Goal: Task Accomplishment & Management: Manage account settings

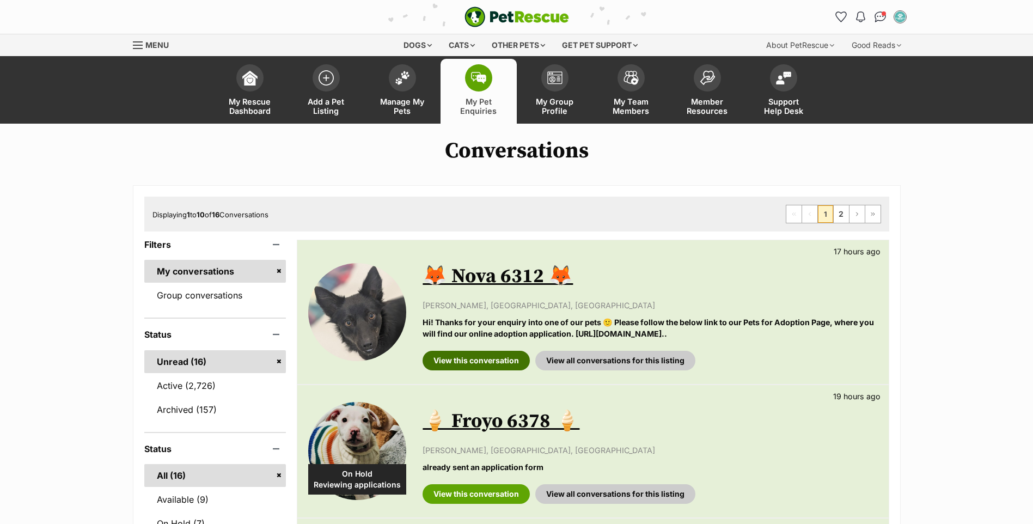
click at [461, 361] on link "View this conversation" at bounding box center [475, 361] width 107 height 20
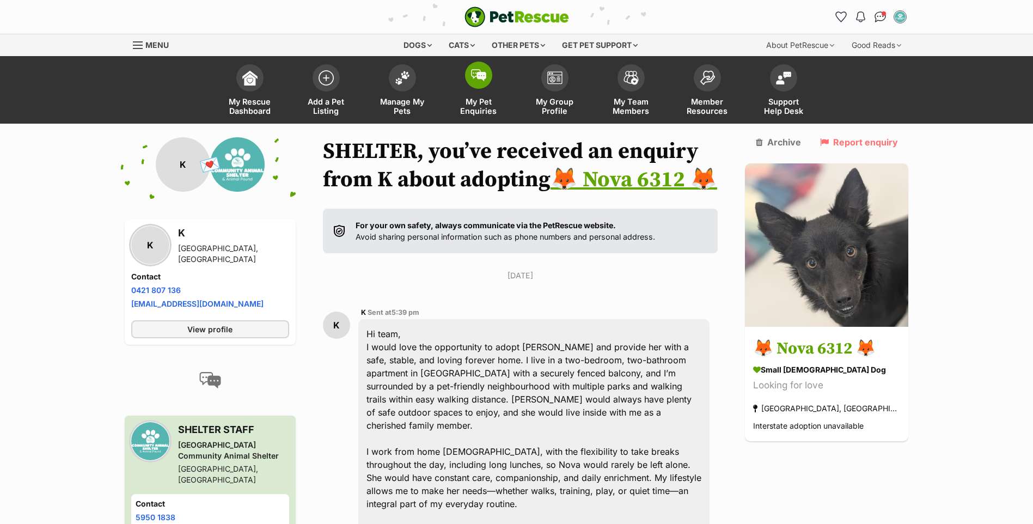
scroll to position [4, 0]
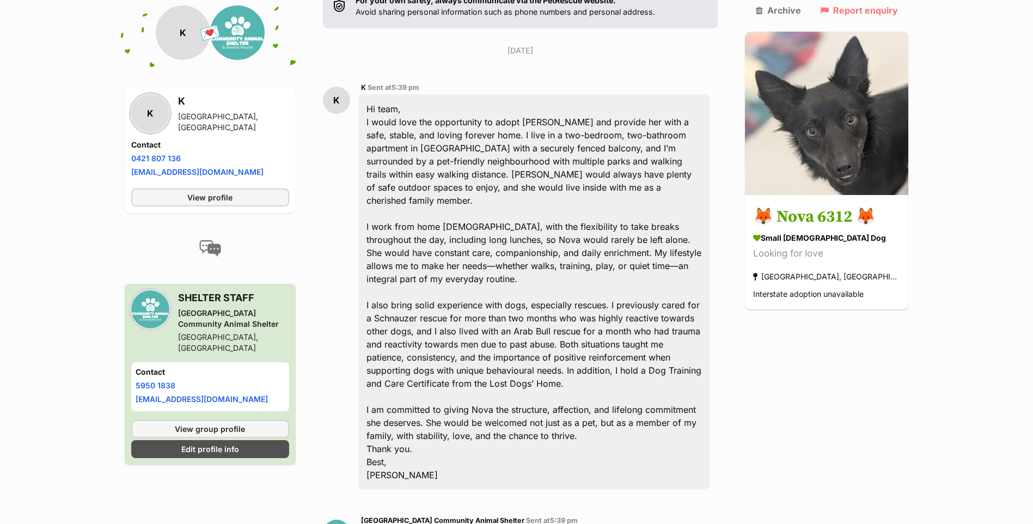
scroll to position [0, 0]
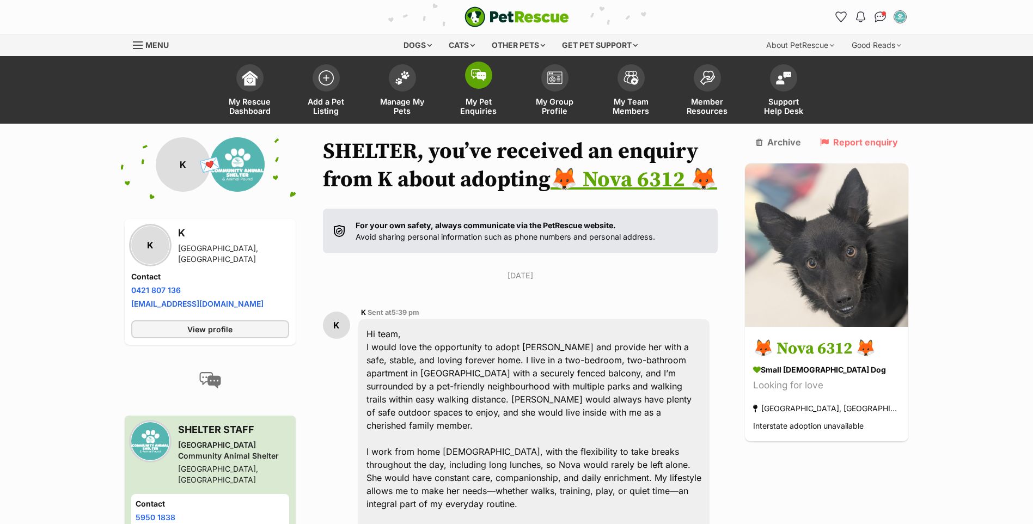
click at [487, 95] on link "My Pet Enquiries" at bounding box center [478, 91] width 76 height 65
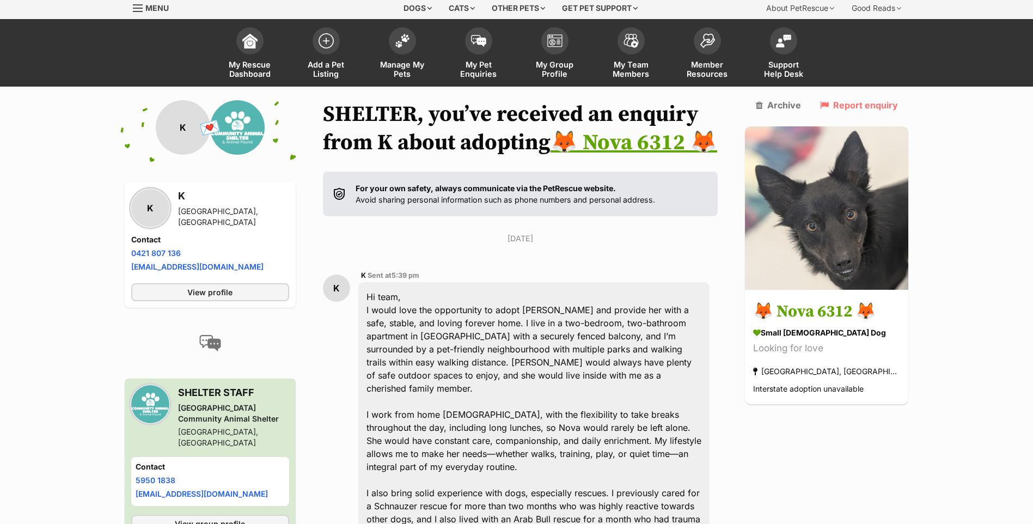
scroll to position [109, 0]
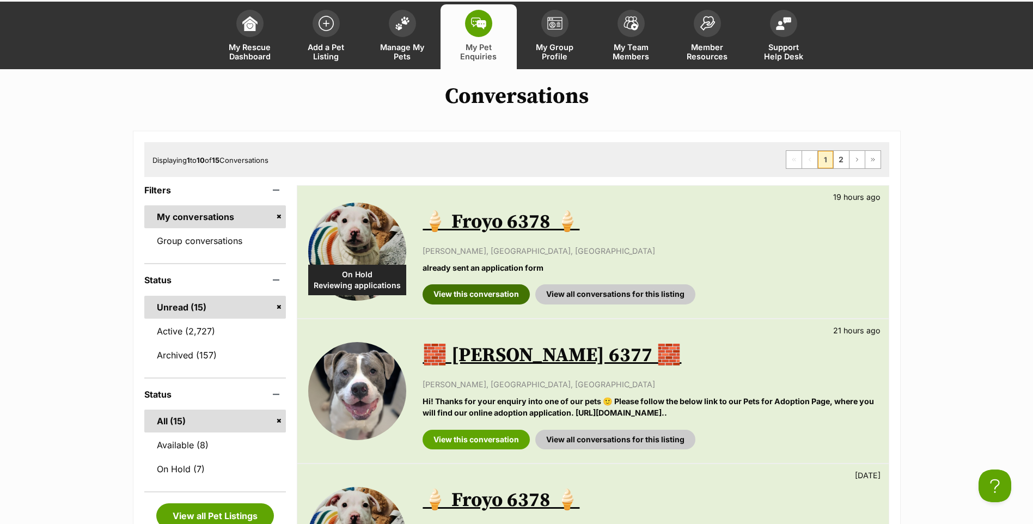
click at [496, 303] on link "View this conversation" at bounding box center [475, 294] width 107 height 20
click at [493, 439] on link "View this conversation" at bounding box center [475, 439] width 107 height 20
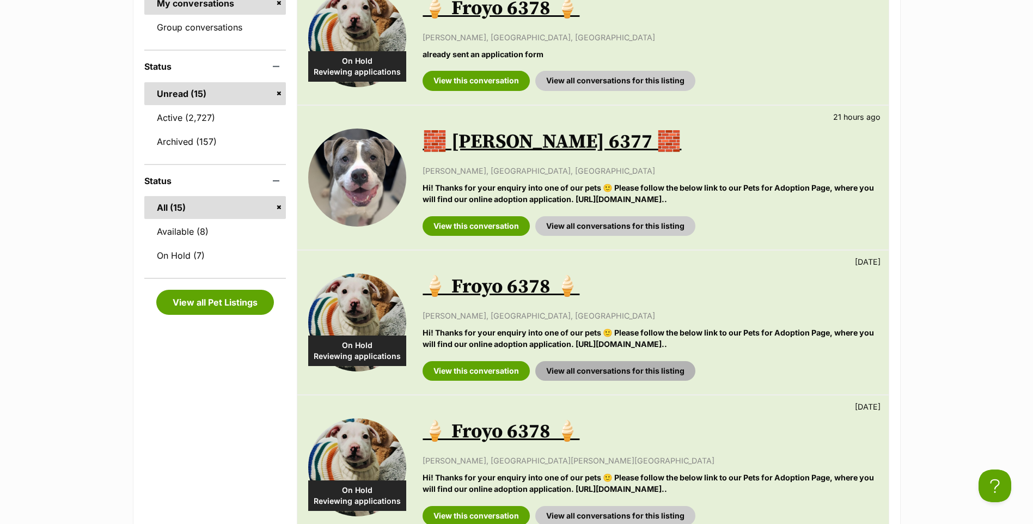
scroll to position [272, 0]
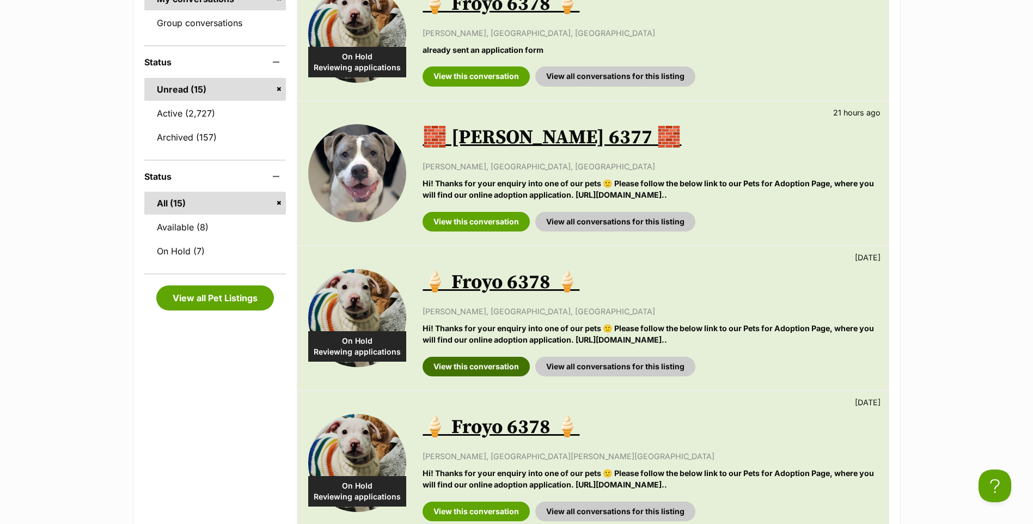
click at [499, 365] on link "View this conversation" at bounding box center [475, 367] width 107 height 20
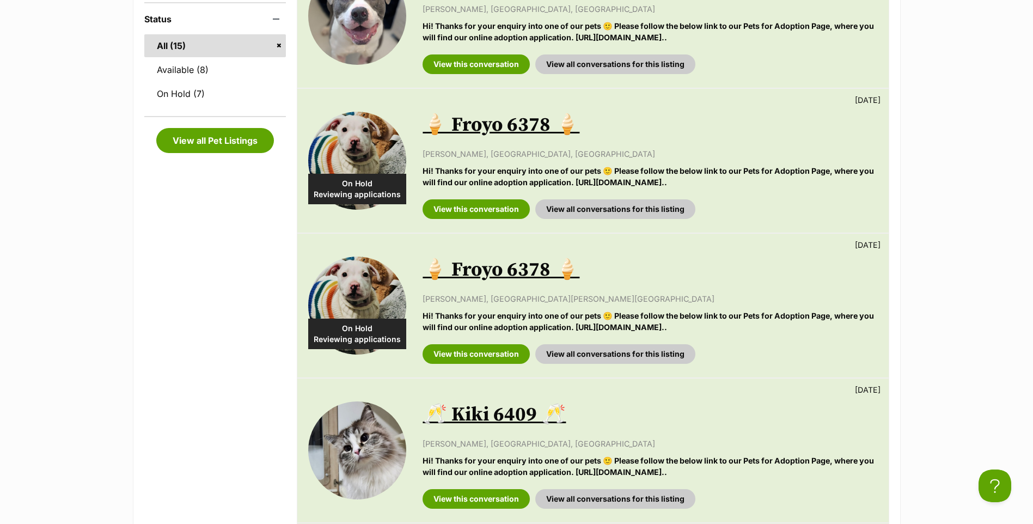
scroll to position [435, 0]
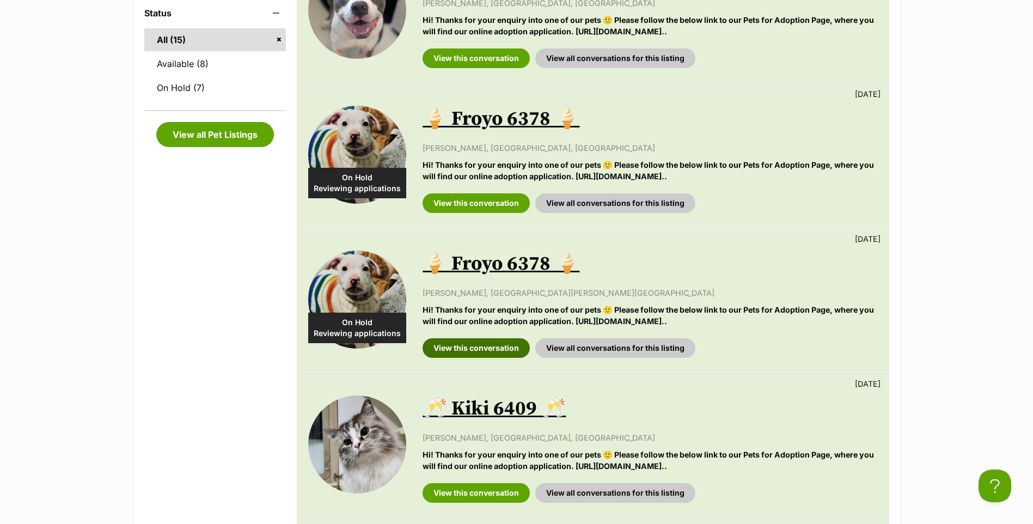
click at [471, 354] on link "View this conversation" at bounding box center [475, 348] width 107 height 20
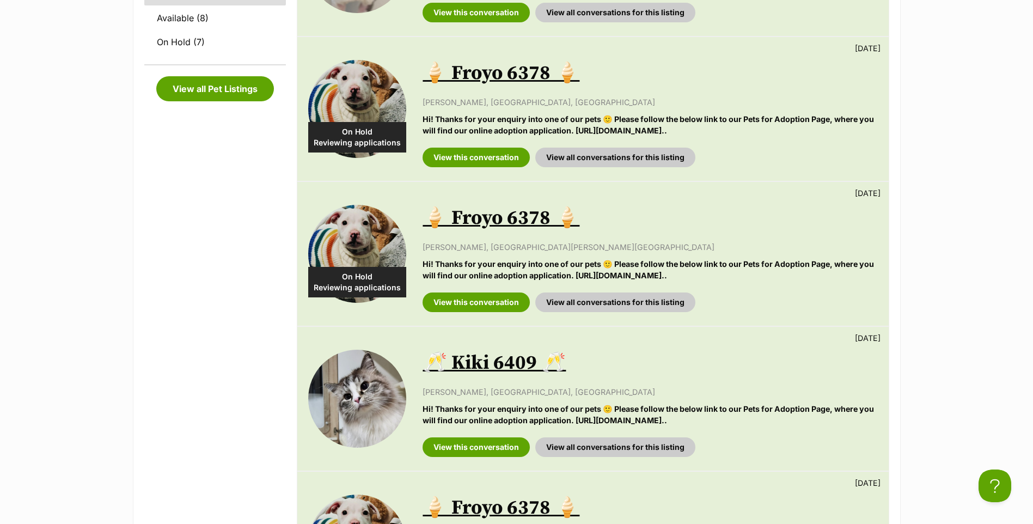
scroll to position [490, 0]
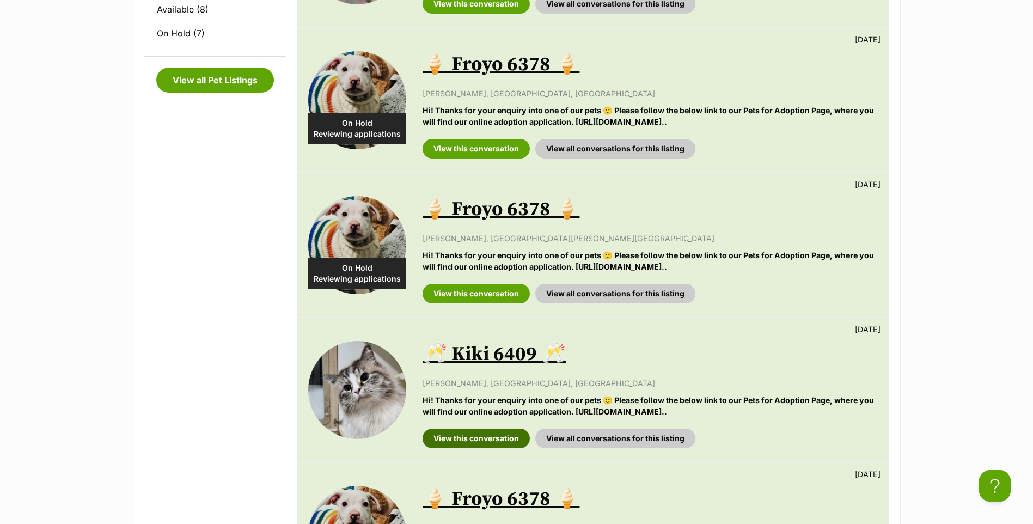
click at [484, 445] on link "View this conversation" at bounding box center [475, 438] width 107 height 20
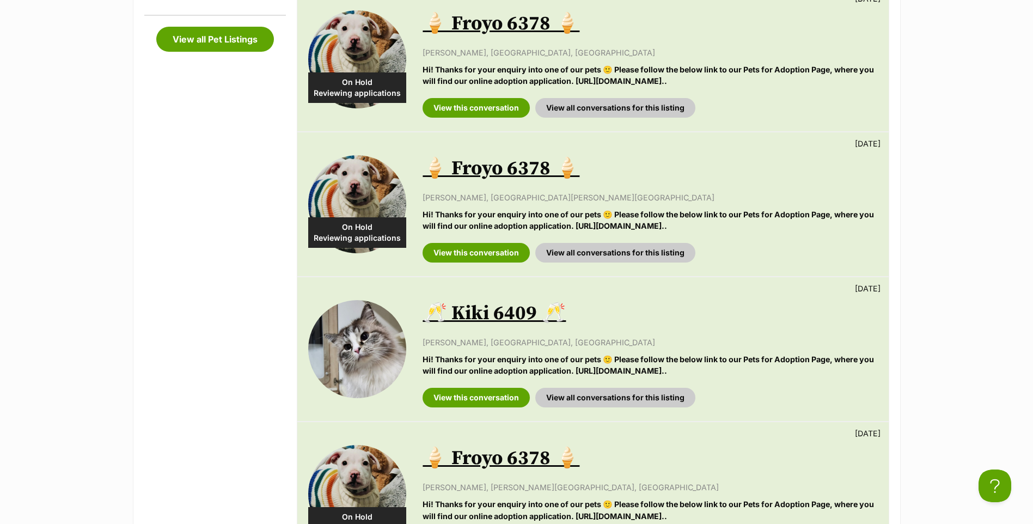
scroll to position [708, 0]
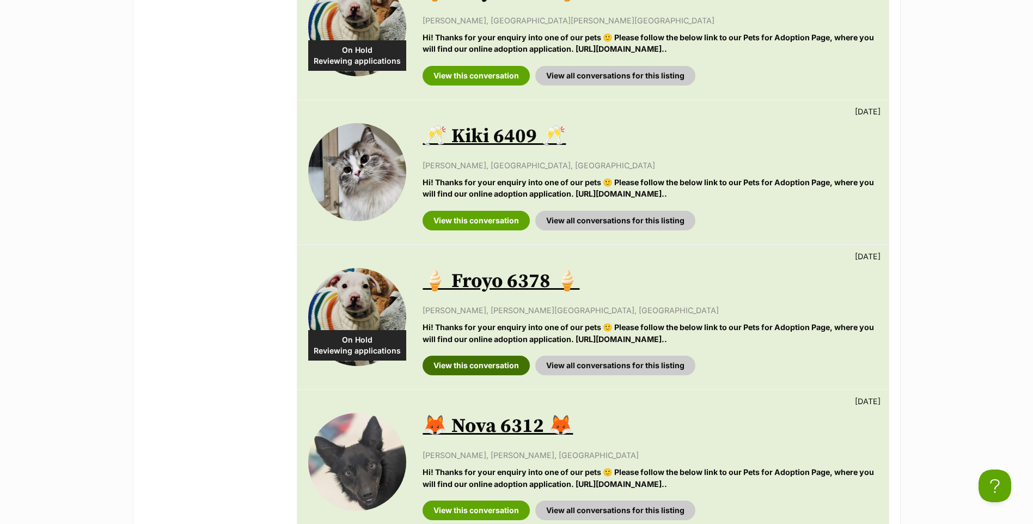
click at [479, 363] on link "View this conversation" at bounding box center [475, 365] width 107 height 20
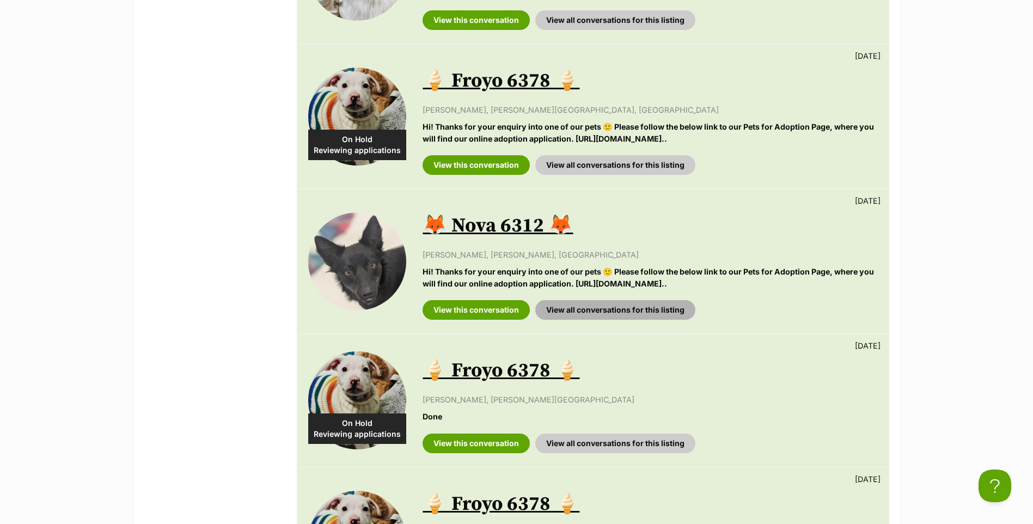
scroll to position [925, 0]
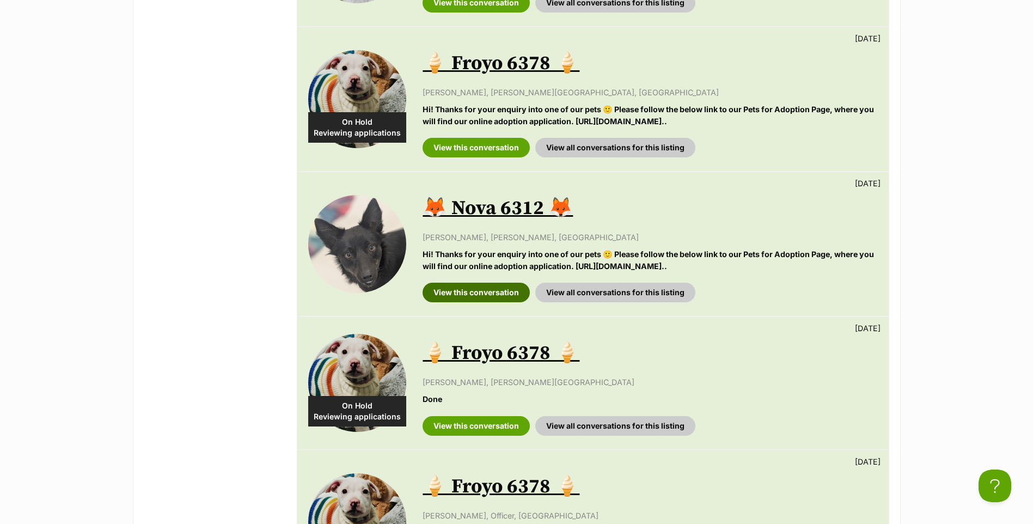
click at [499, 296] on link "View this conversation" at bounding box center [475, 293] width 107 height 20
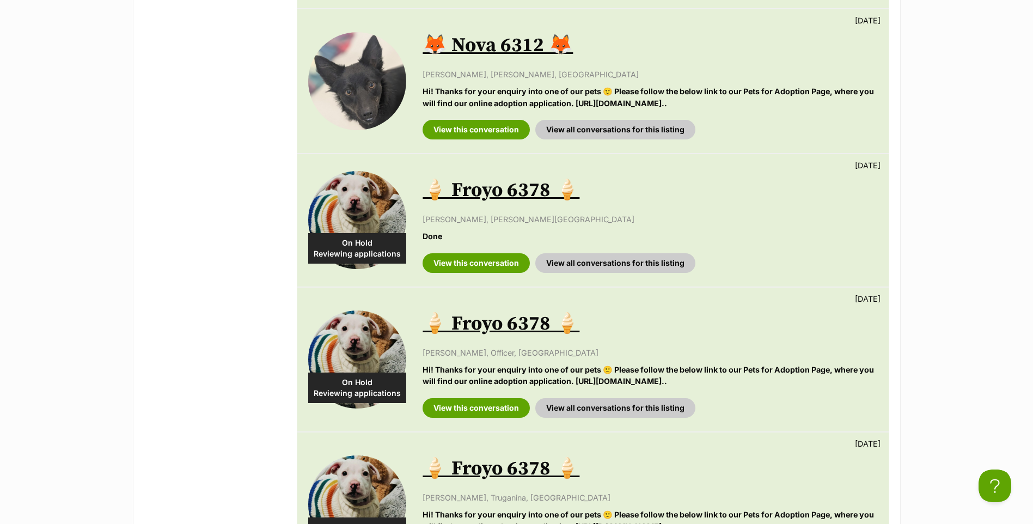
scroll to position [1089, 0]
click at [471, 260] on link "View this conversation" at bounding box center [475, 263] width 107 height 20
click at [480, 402] on link "View this conversation" at bounding box center [475, 407] width 107 height 20
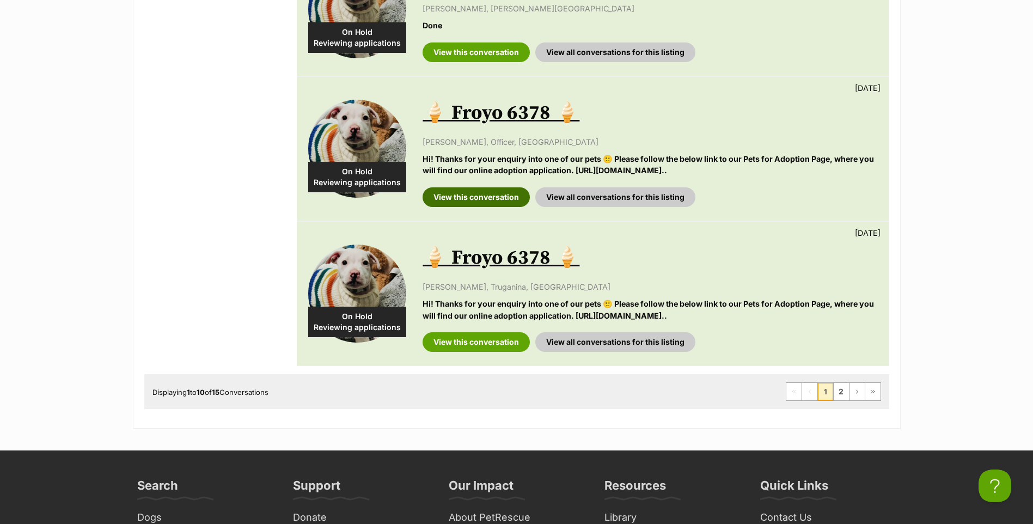
scroll to position [1306, 0]
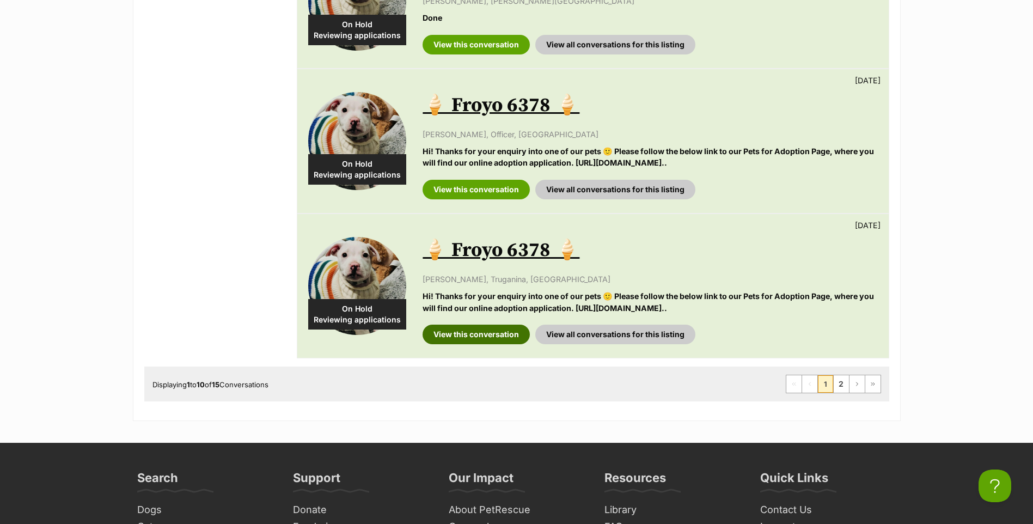
click at [468, 336] on link "View this conversation" at bounding box center [475, 334] width 107 height 20
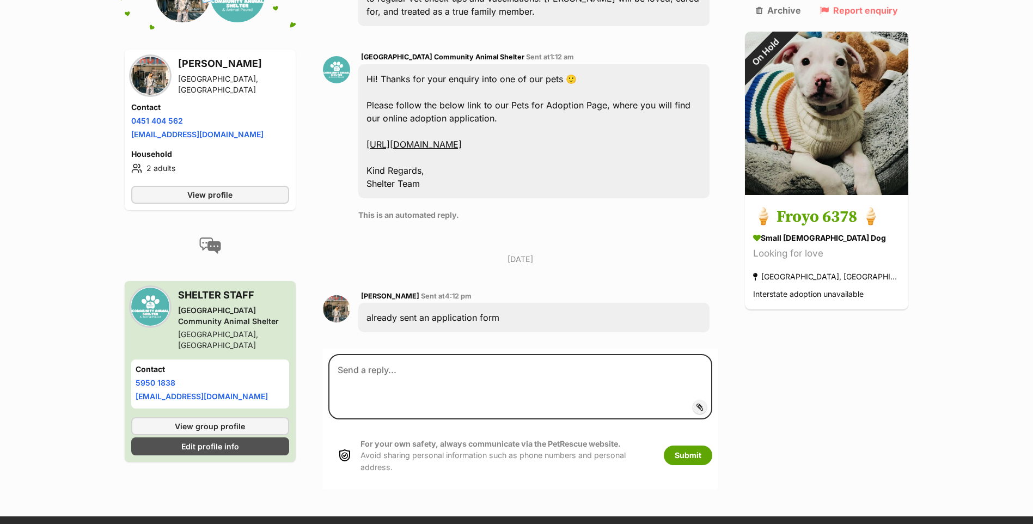
scroll to position [543, 0]
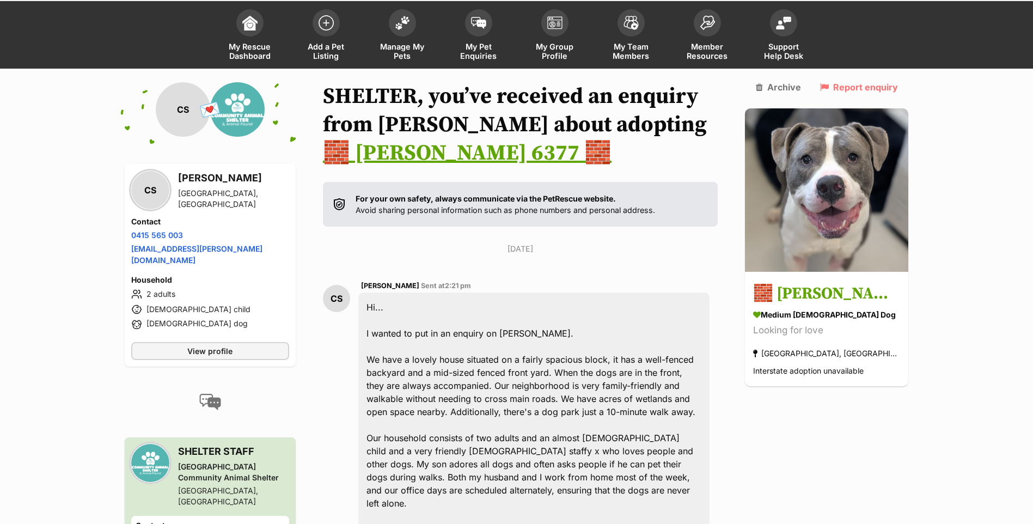
scroll to position [217, 0]
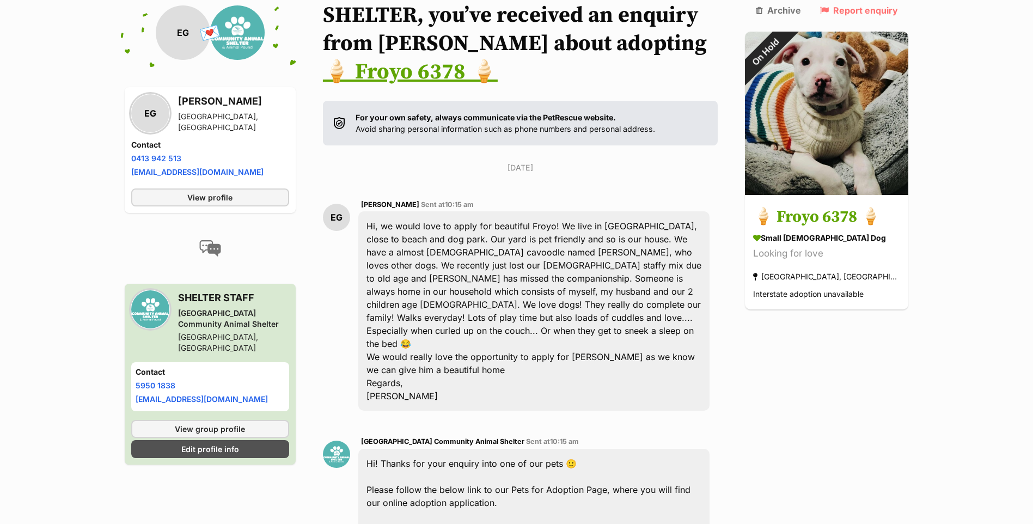
scroll to position [210, 0]
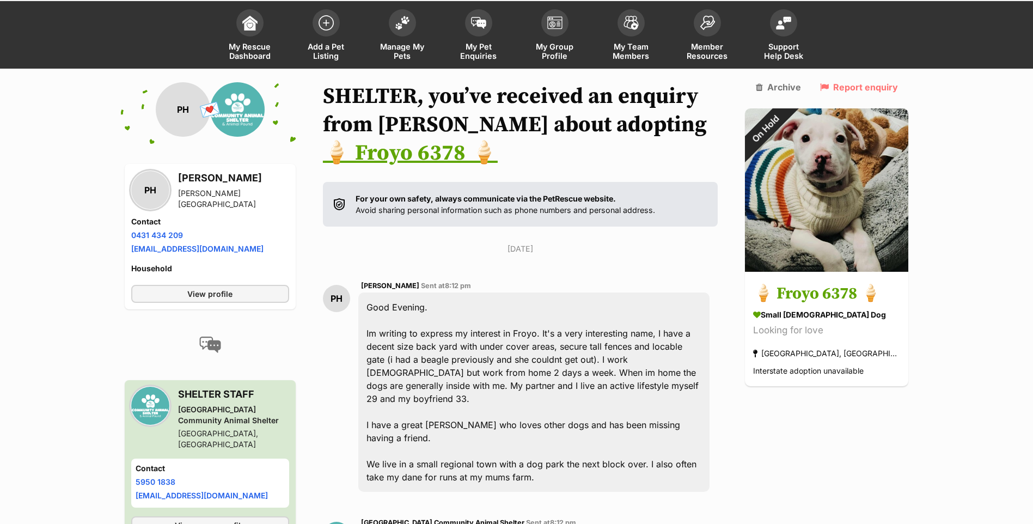
scroll to position [162, 0]
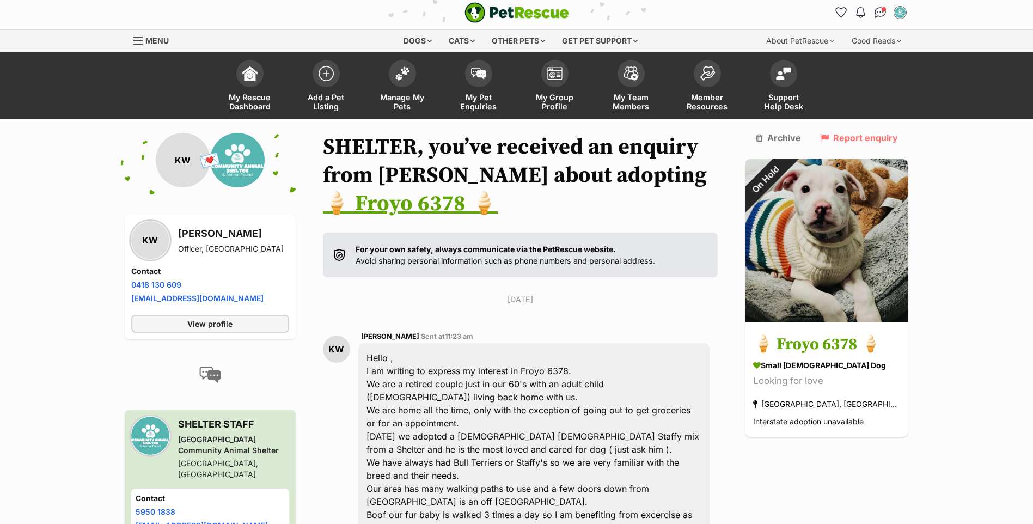
scroll to position [56, 0]
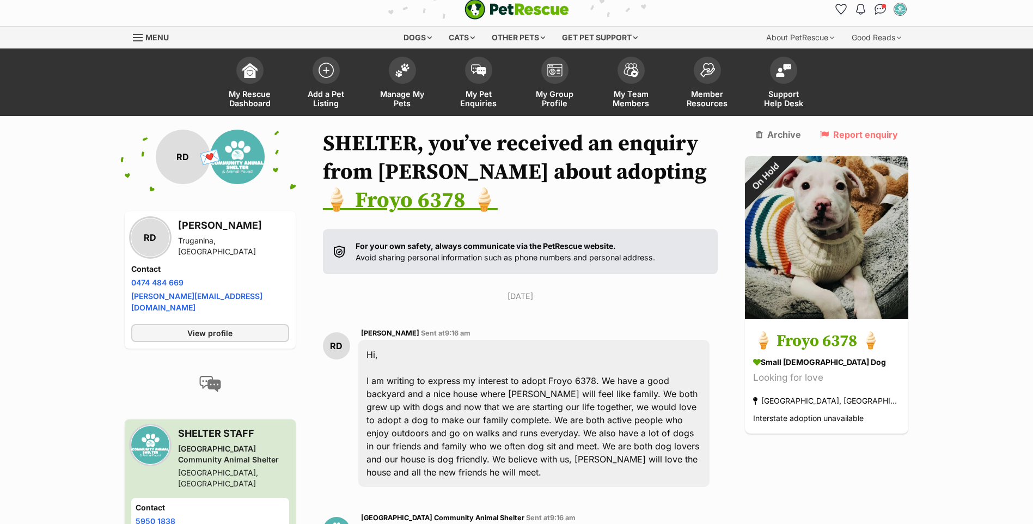
scroll to position [7, 0]
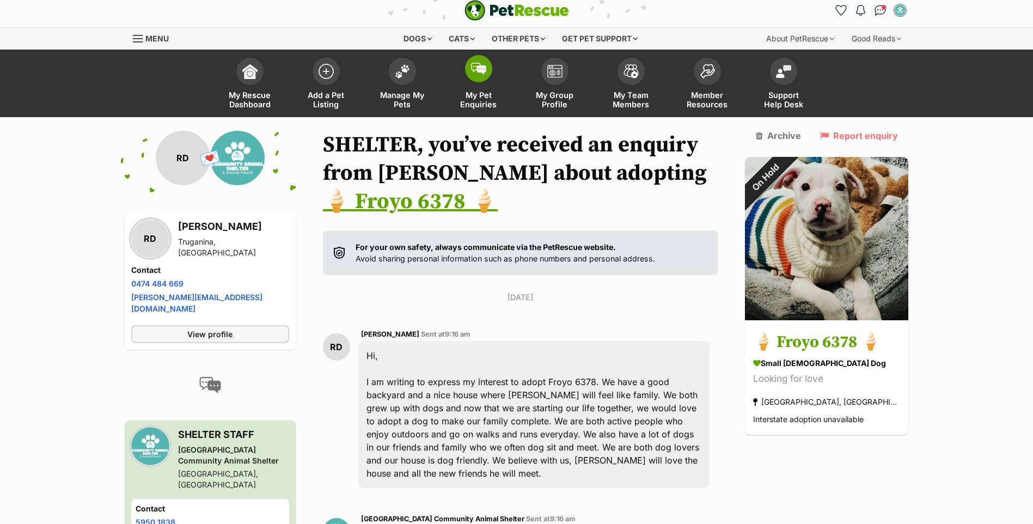
click at [478, 78] on span at bounding box center [478, 68] width 27 height 27
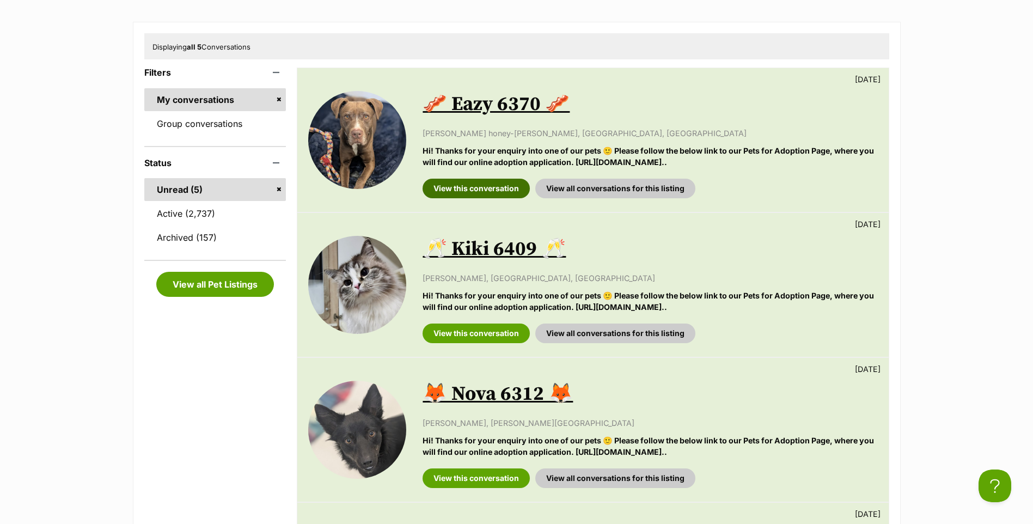
click at [470, 184] on link "View this conversation" at bounding box center [475, 189] width 107 height 20
click at [499, 334] on link "View this conversation" at bounding box center [475, 333] width 107 height 20
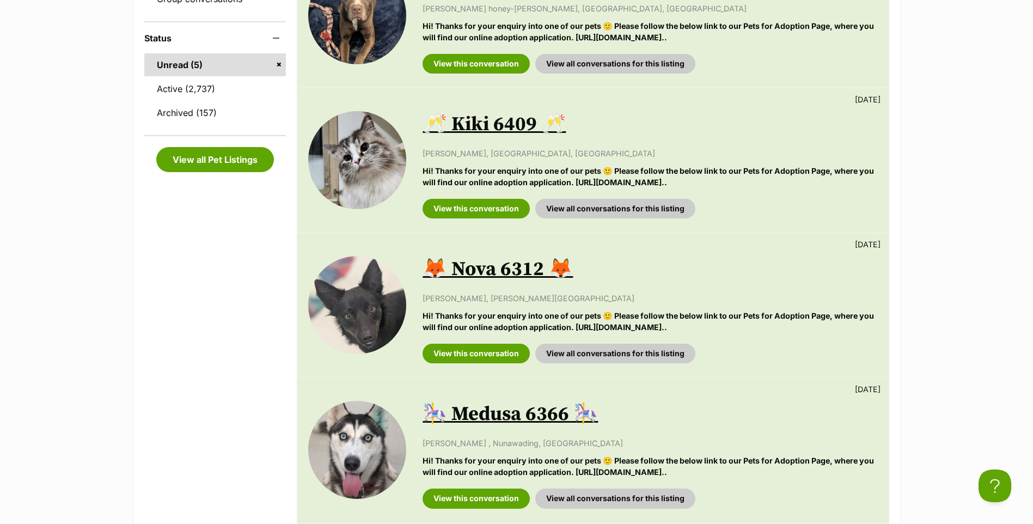
scroll to position [327, 0]
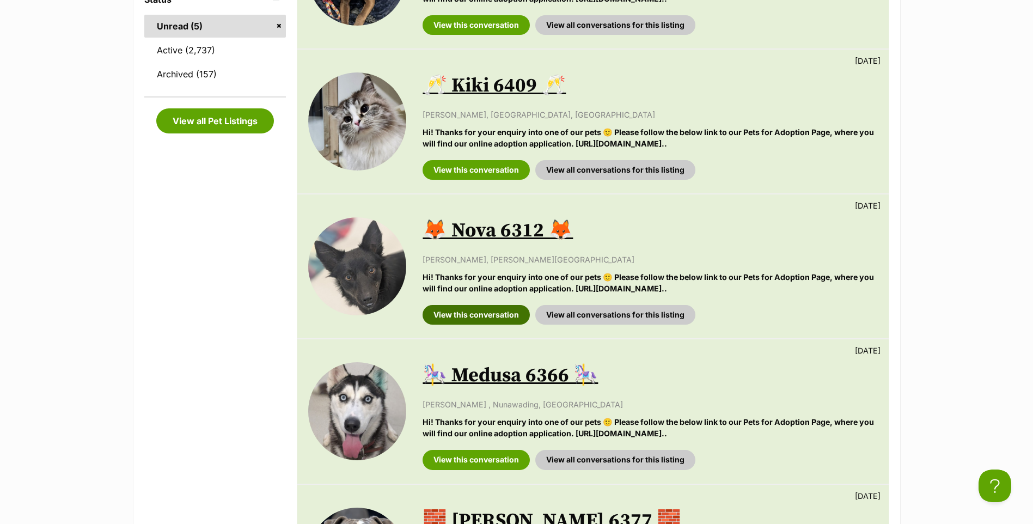
click at [501, 314] on link "View this conversation" at bounding box center [475, 315] width 107 height 20
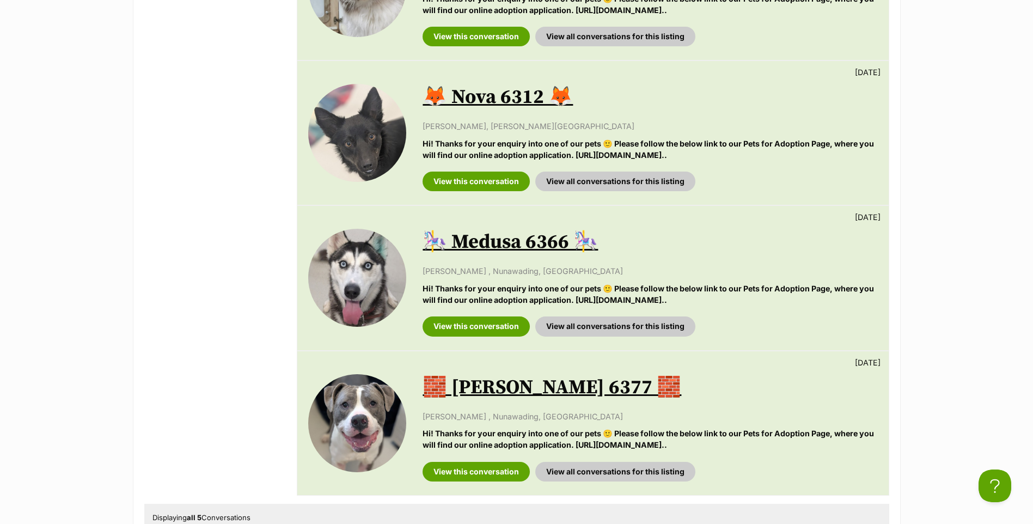
scroll to position [490, 0]
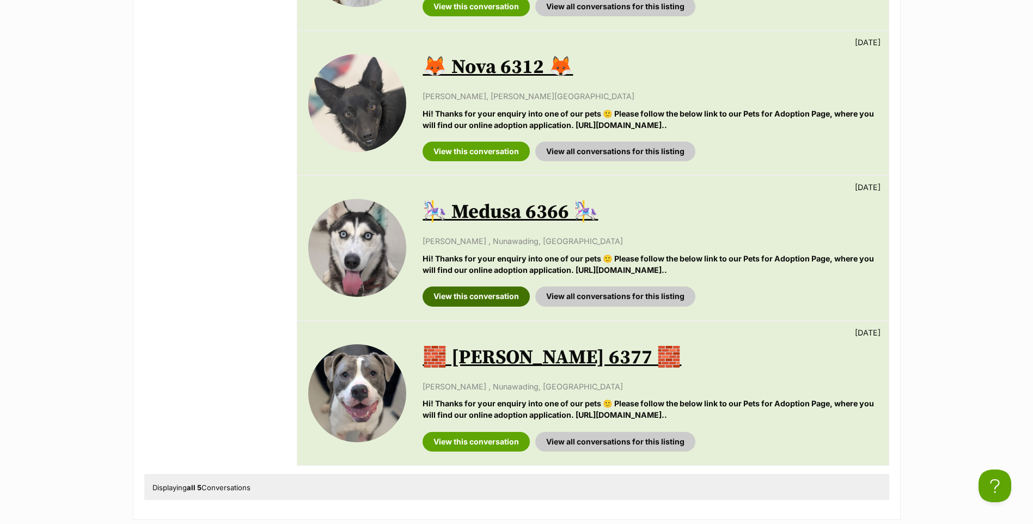
click at [475, 293] on link "View this conversation" at bounding box center [475, 296] width 107 height 20
click at [465, 435] on link "View this conversation" at bounding box center [475, 442] width 107 height 20
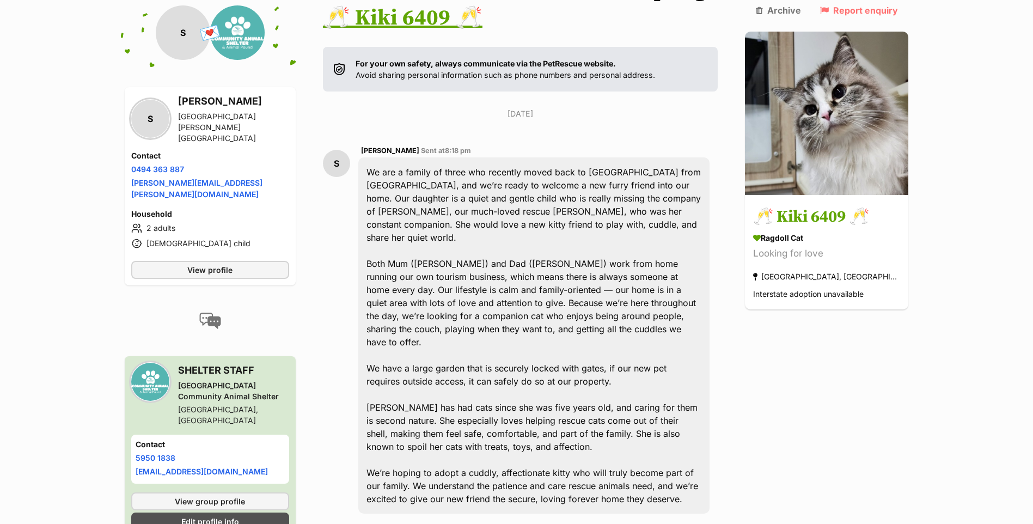
scroll to position [388, 0]
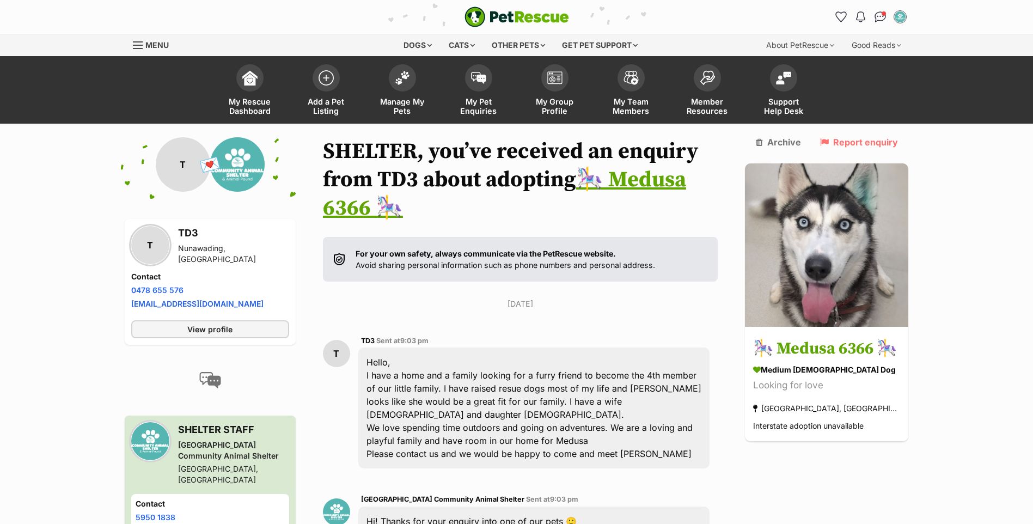
scroll to position [55, 0]
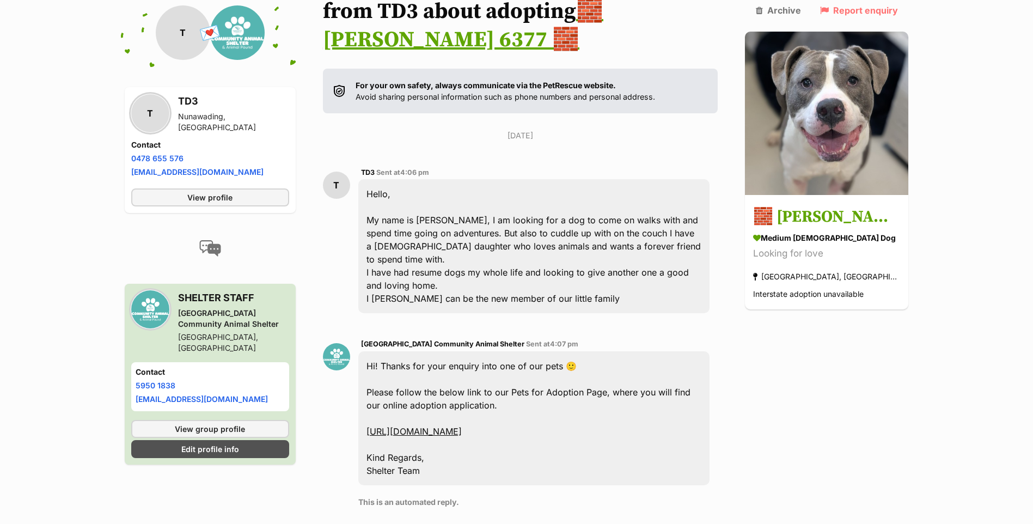
scroll to position [102, 0]
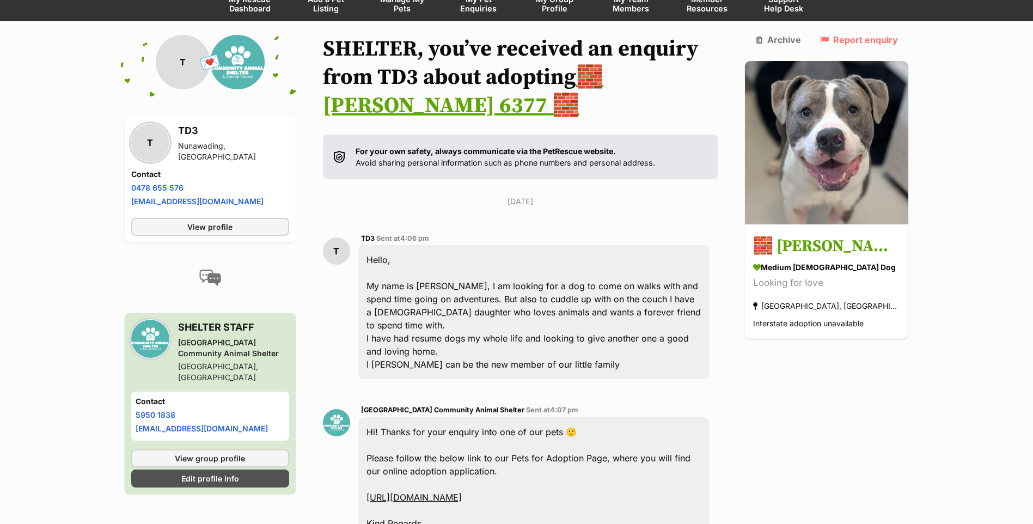
click at [475, 10] on span "My Pet Enquiries" at bounding box center [478, 4] width 49 height 19
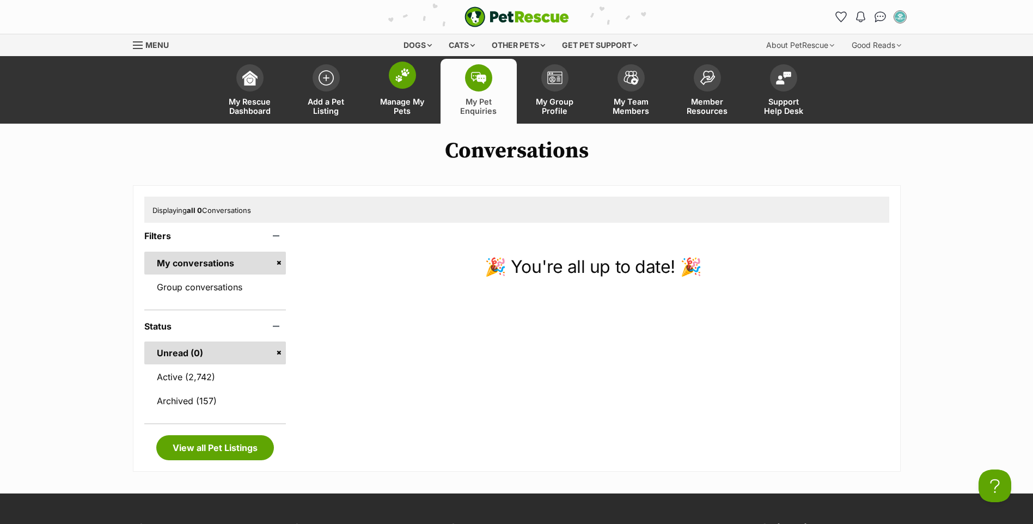
click at [416, 74] on link "Manage My Pets" at bounding box center [402, 91] width 76 height 65
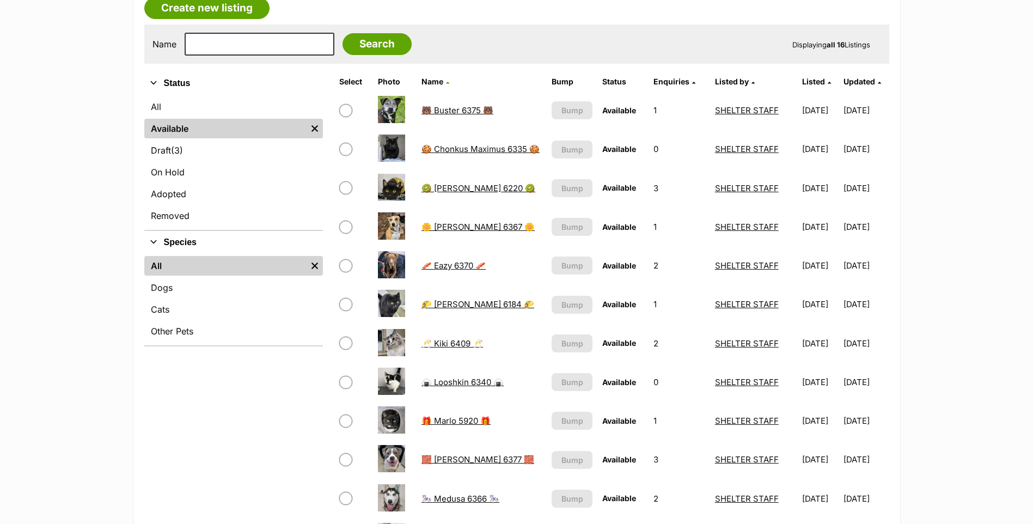
scroll to position [163, 0]
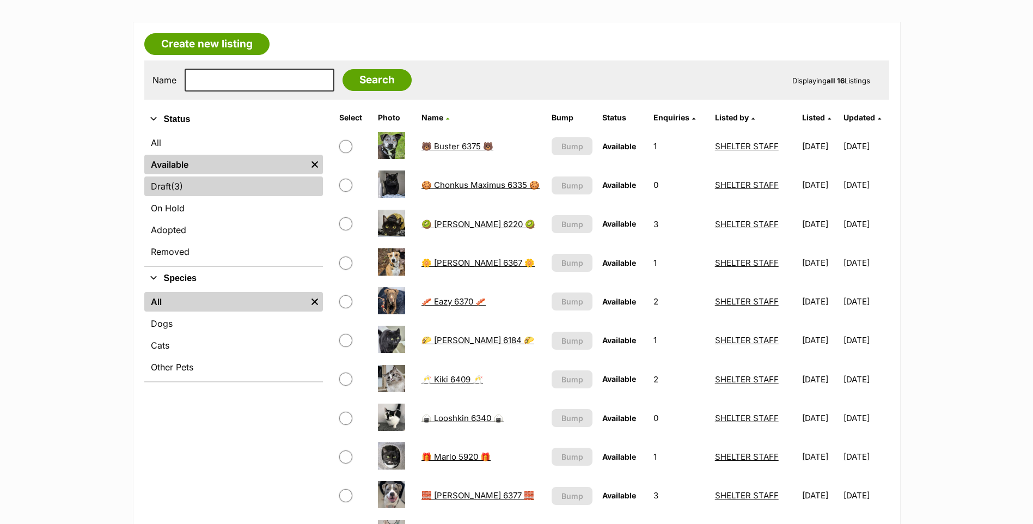
click at [238, 186] on link "Draft (3) Items" at bounding box center [233, 186] width 179 height 20
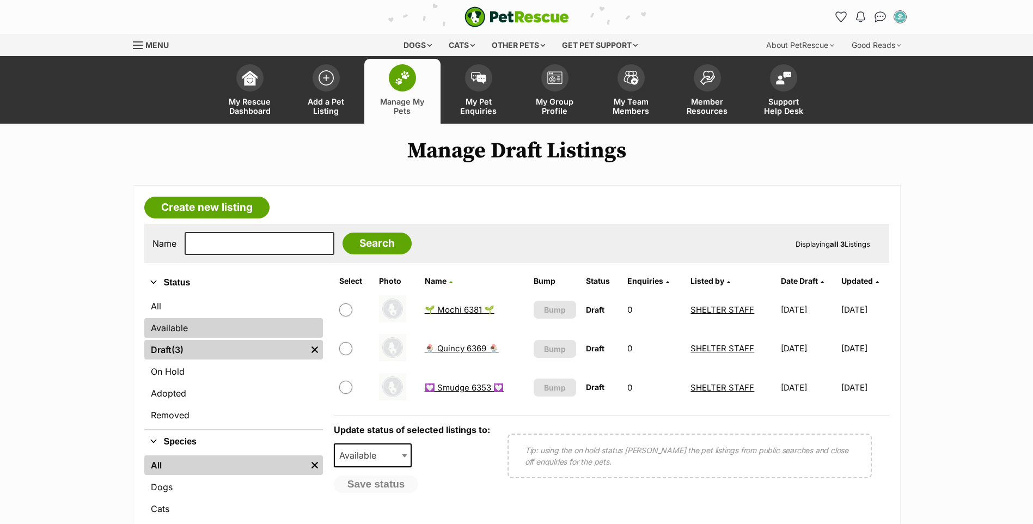
click at [247, 321] on link "Available" at bounding box center [233, 328] width 179 height 20
